Goal: Information Seeking & Learning: Learn about a topic

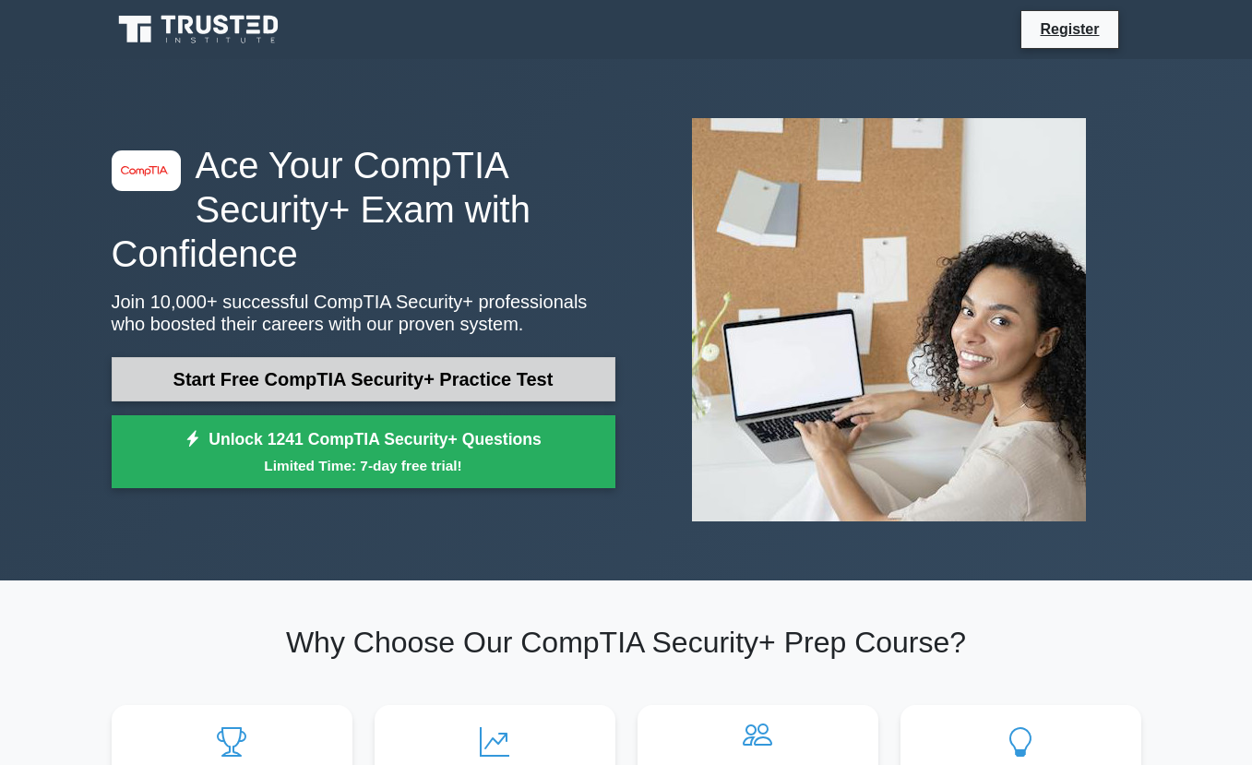
click at [322, 384] on link "Start Free CompTIA Security+ Practice Test" at bounding box center [364, 379] width 504 height 44
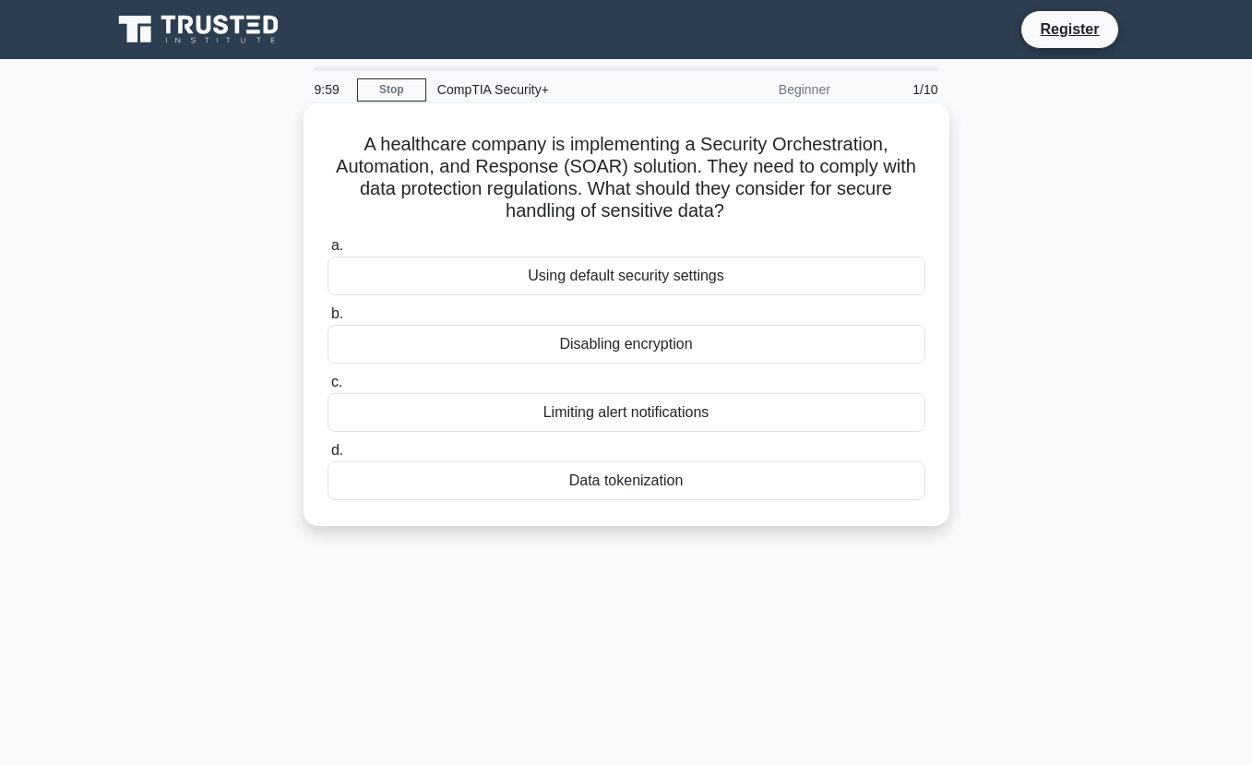
click at [556, 222] on h5 "A healthcare company is implementing a Security Orchestration, Automation, and …" at bounding box center [627, 178] width 602 height 90
click at [647, 477] on div "Data tokenization" at bounding box center [627, 480] width 598 height 39
click at [328, 457] on input "d. Data tokenization" at bounding box center [328, 451] width 0 height 12
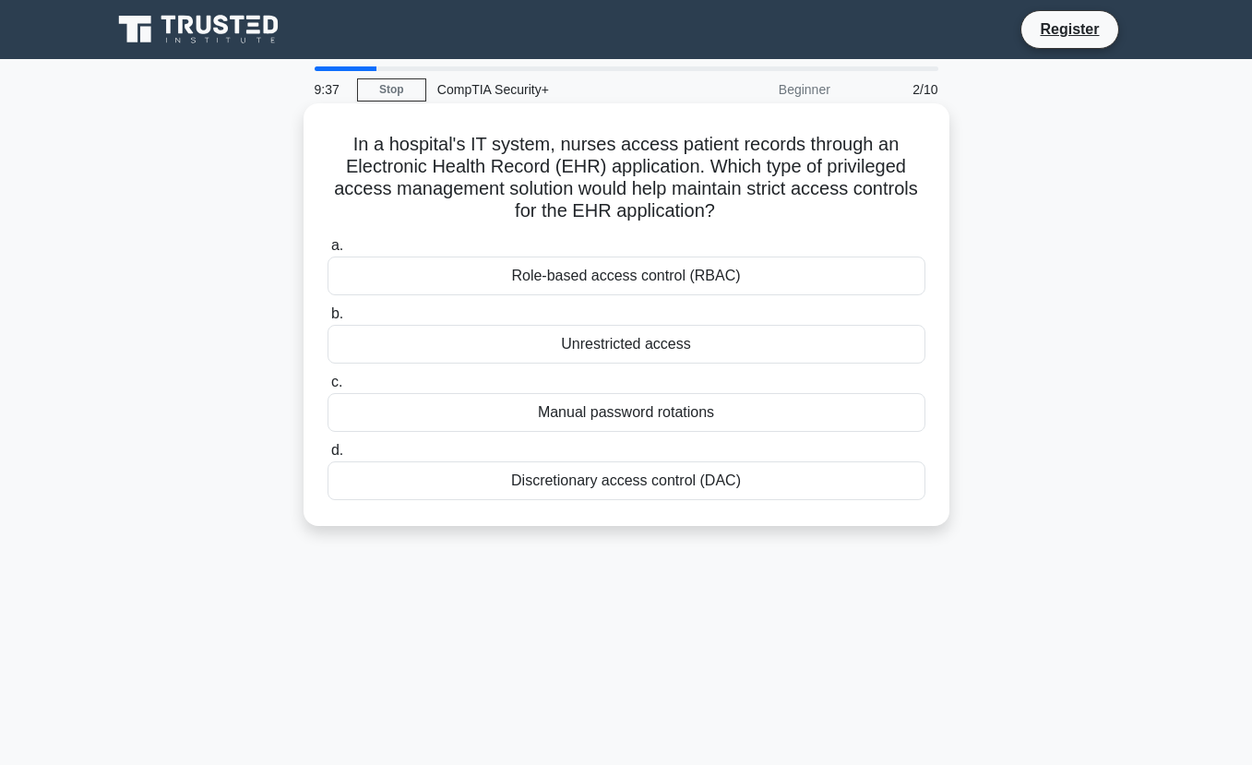
click at [712, 282] on div "Role-based access control (RBAC)" at bounding box center [627, 276] width 598 height 39
click at [328, 252] on input "a. Role-based access control (RBAC)" at bounding box center [328, 246] width 0 height 12
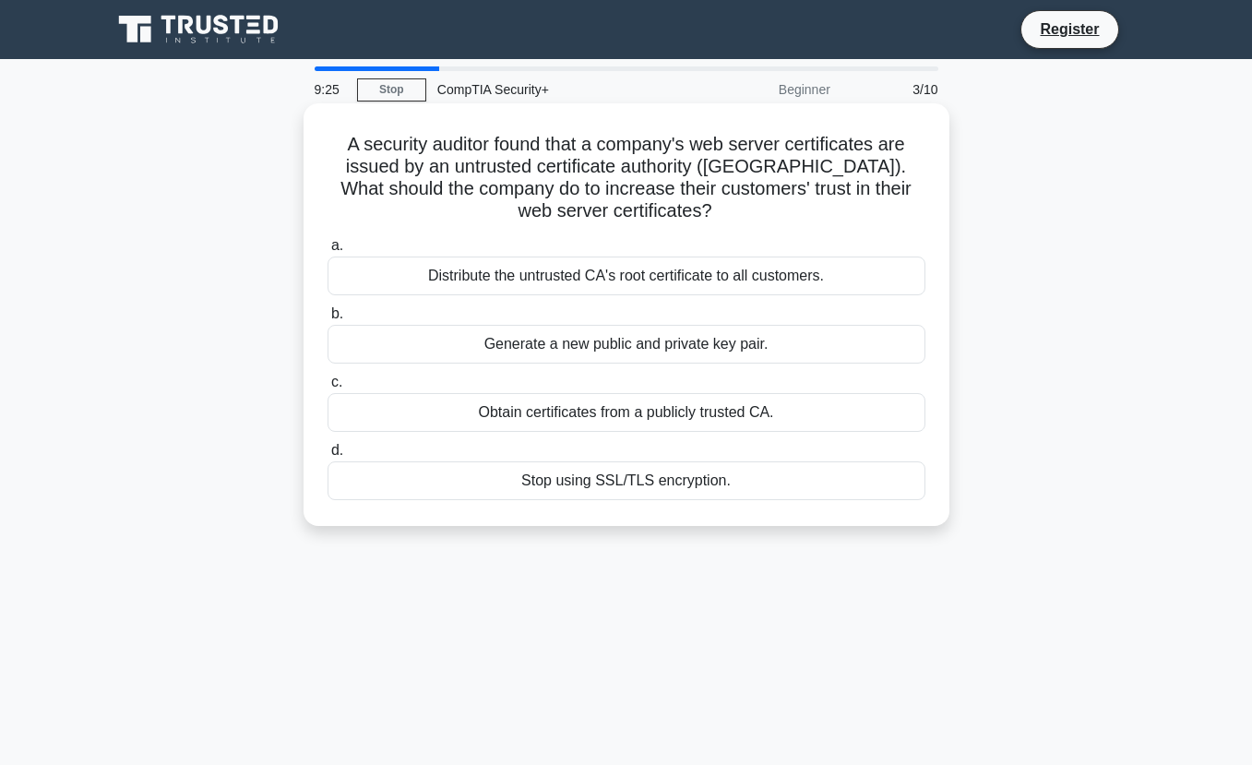
click at [720, 346] on div "Generate a new public and private key pair." at bounding box center [627, 344] width 598 height 39
click at [328, 320] on input "b. Generate a new public and private key pair." at bounding box center [328, 314] width 0 height 12
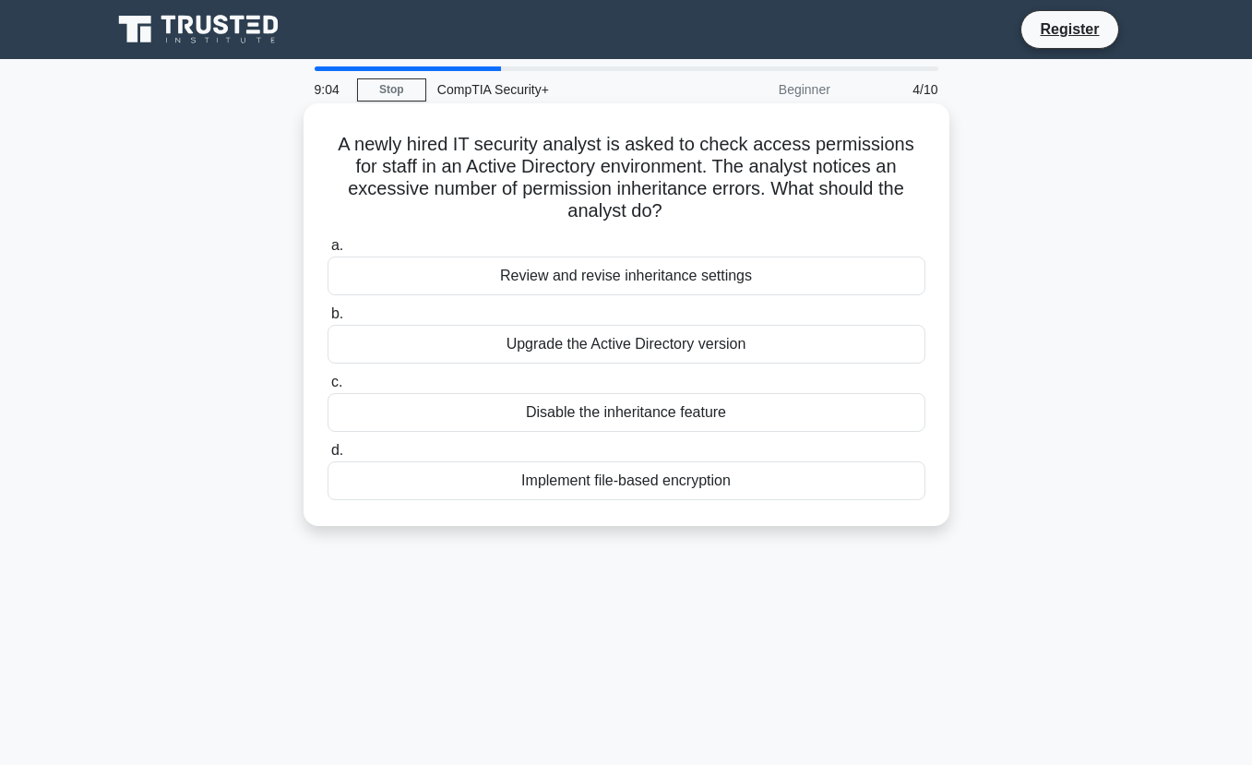
click at [731, 257] on div "Review and revise inheritance settings" at bounding box center [627, 276] width 598 height 39
click at [328, 252] on input "a. Review and revise inheritance settings" at bounding box center [328, 246] width 0 height 12
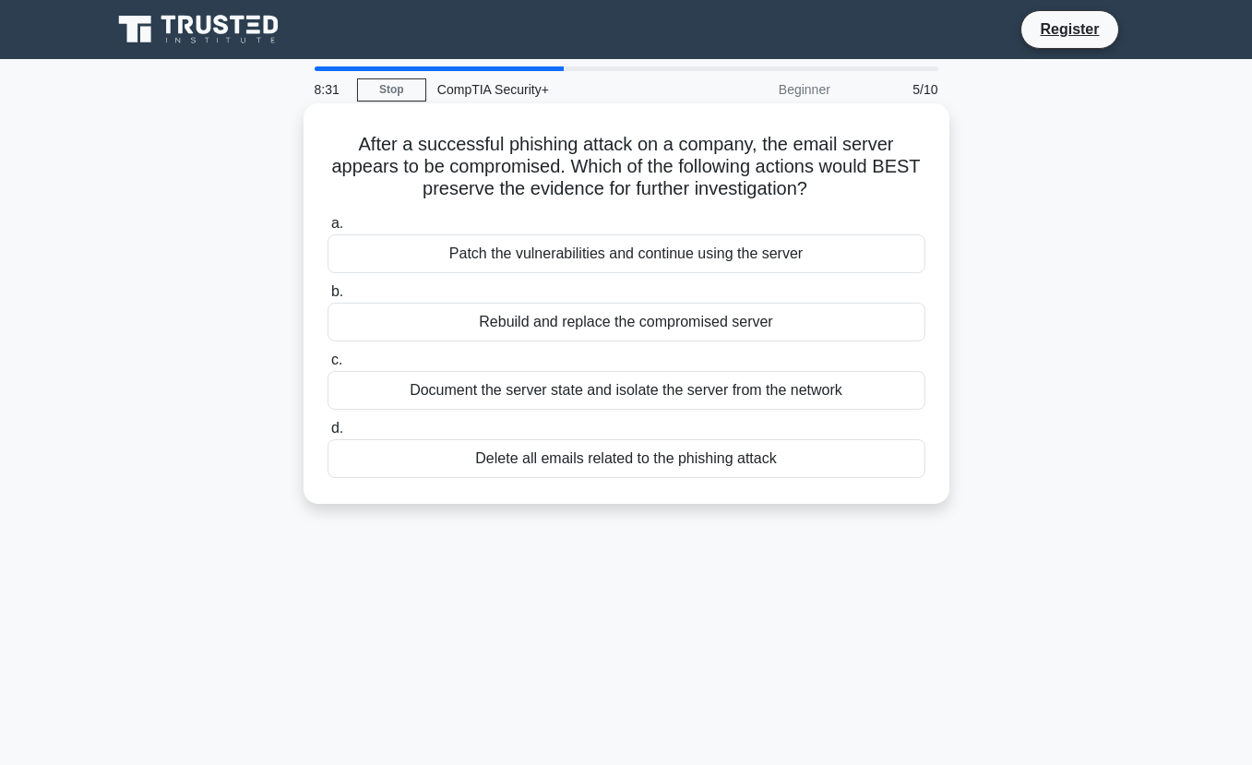
click at [759, 395] on div "Document the server state and isolate the server from the network" at bounding box center [627, 390] width 598 height 39
click at [328, 366] on input "c. Document the server state and isolate the server from the network" at bounding box center [328, 360] width 0 height 12
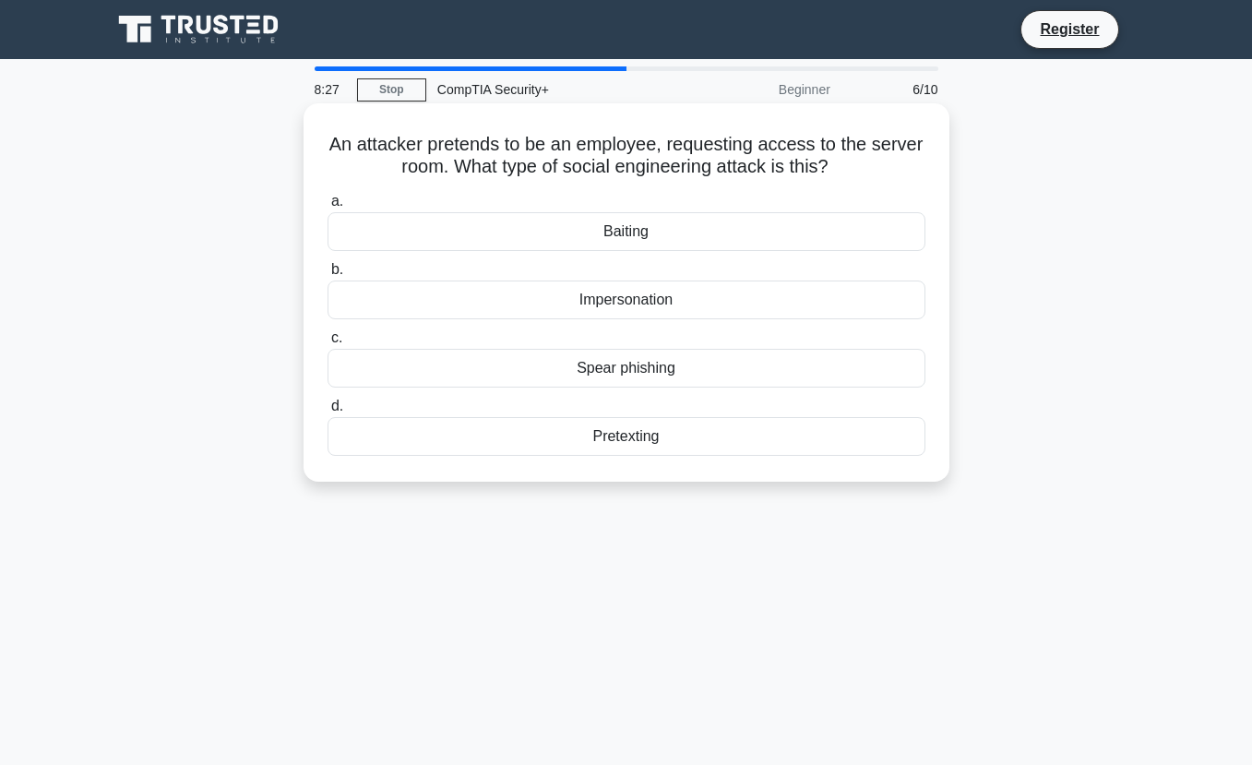
click at [765, 292] on div "Impersonation" at bounding box center [627, 300] width 598 height 39
click at [328, 276] on input "b. Impersonation" at bounding box center [328, 270] width 0 height 12
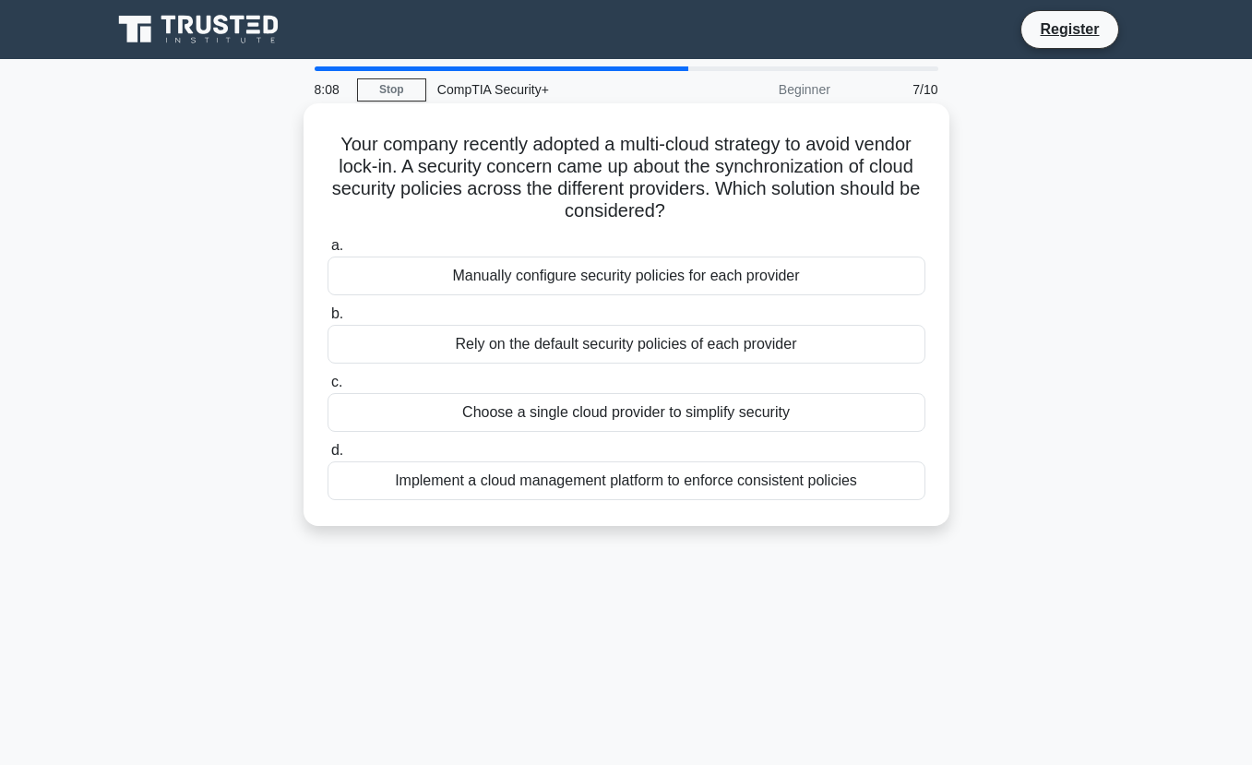
click at [783, 488] on div "Implement a cloud management platform to enforce consistent policies" at bounding box center [627, 480] width 598 height 39
click at [328, 457] on input "d. Implement a cloud management platform to enforce consistent policies" at bounding box center [328, 451] width 0 height 12
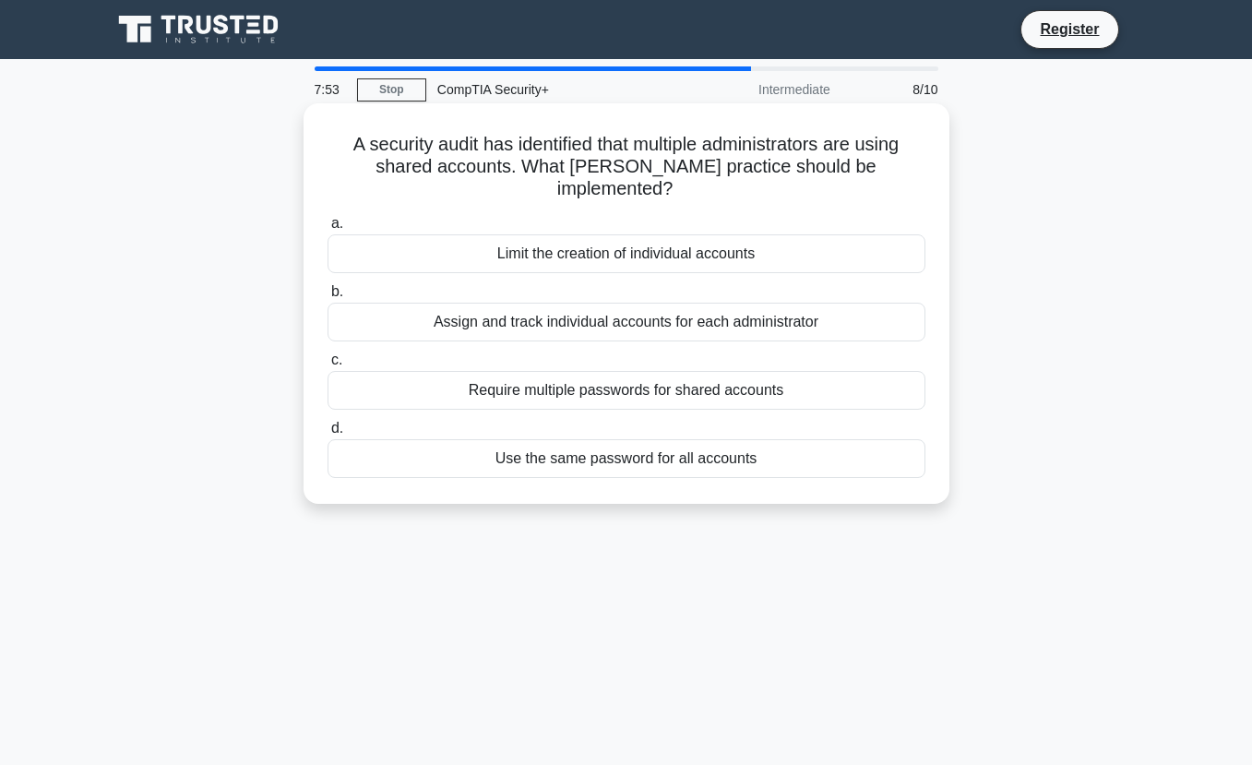
click at [804, 303] on div "Assign and track individual accounts for each administrator" at bounding box center [627, 322] width 598 height 39
click at [328, 297] on input "b. Assign and track individual accounts for each administrator" at bounding box center [328, 292] width 0 height 12
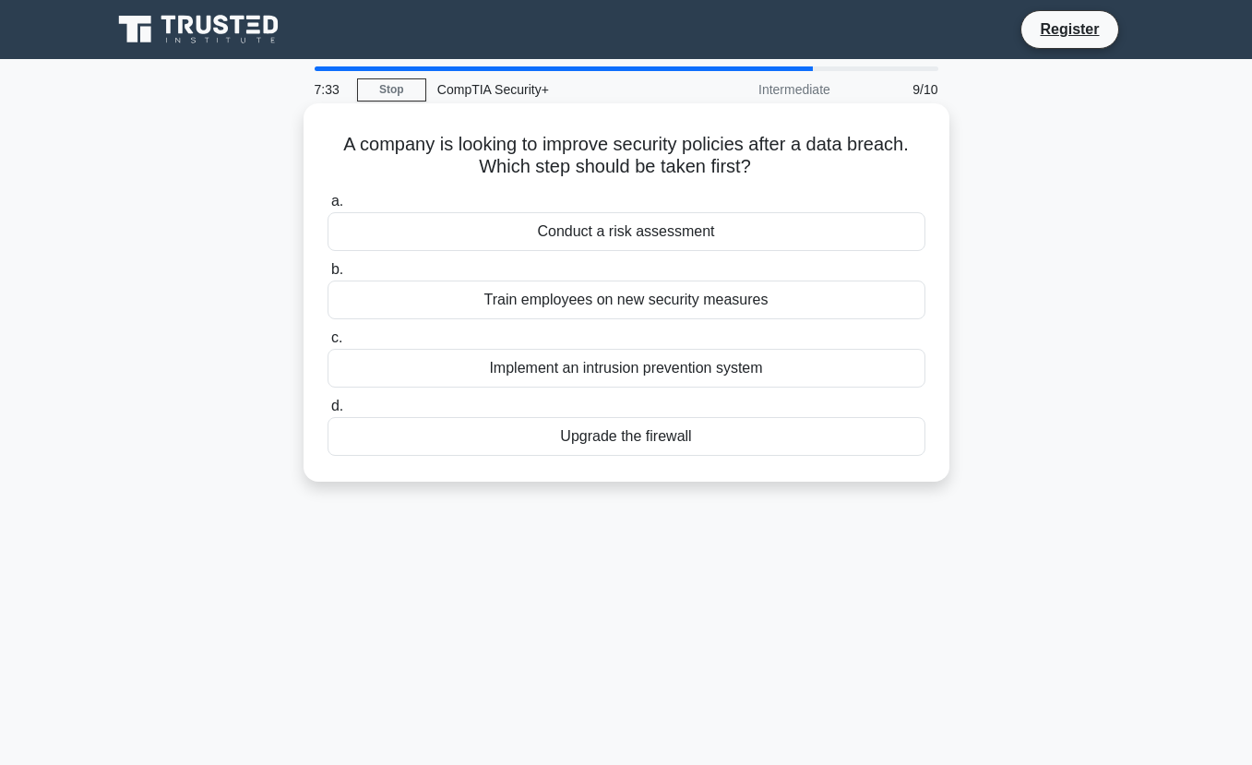
click at [671, 236] on div "Conduct a risk assessment" at bounding box center [627, 231] width 598 height 39
click at [328, 208] on input "a. Conduct a risk assessment" at bounding box center [328, 202] width 0 height 12
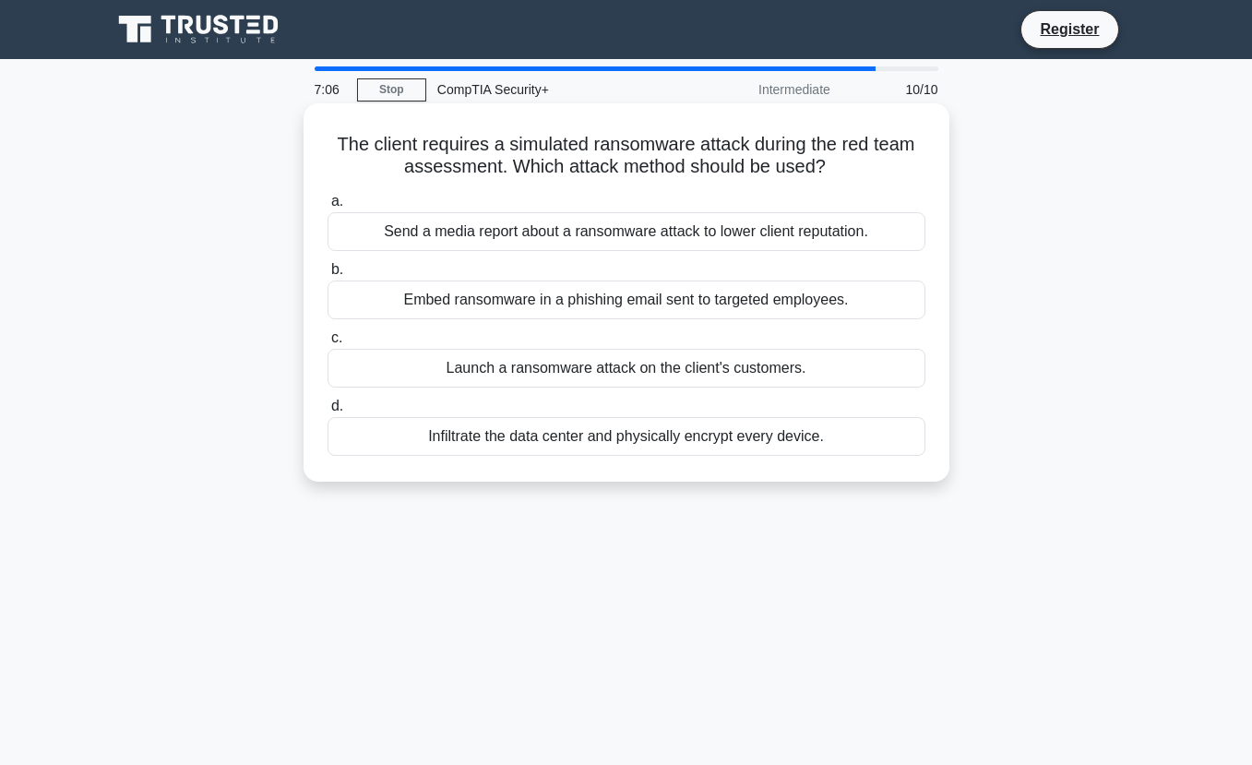
click at [685, 295] on div "Embed ransomware in a phishing email sent to targeted employees." at bounding box center [627, 300] width 598 height 39
click at [328, 276] on input "b. Embed ransomware in a phishing email sent to targeted employees." at bounding box center [328, 270] width 0 height 12
